Goal: Task Accomplishment & Management: Use online tool/utility

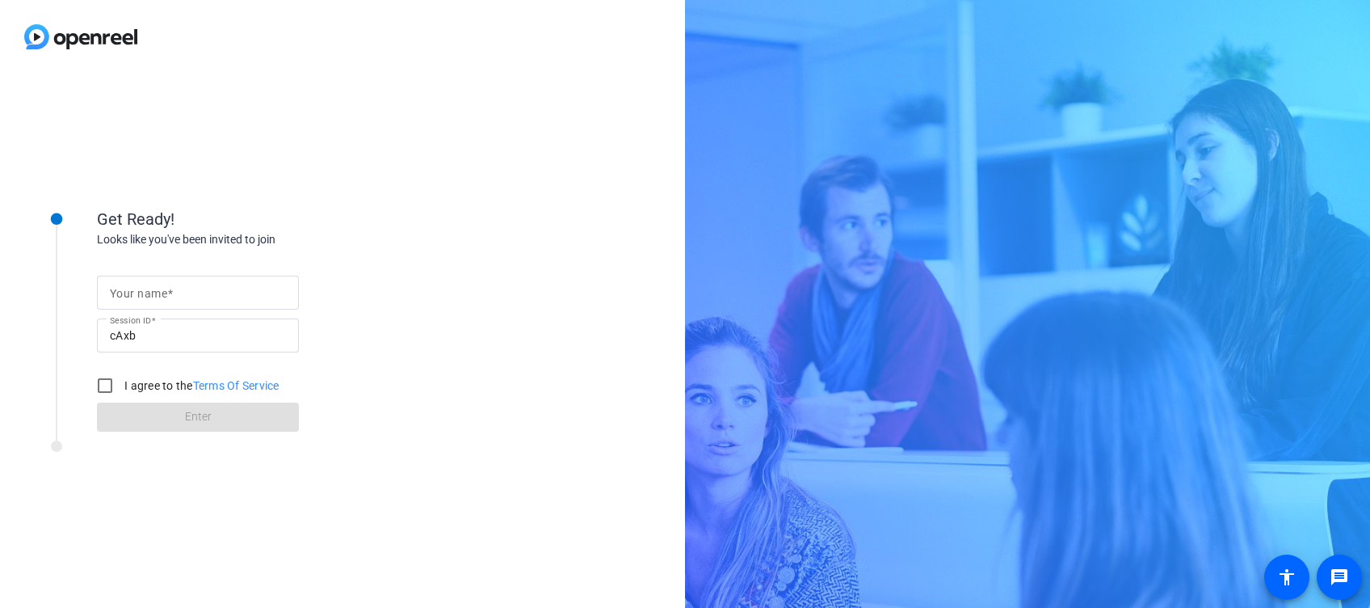
click at [171, 287] on span at bounding box center [170, 293] width 6 height 13
click at [171, 286] on input "Your name" at bounding box center [198, 292] width 176 height 19
type input "Flavia"
click at [97, 384] on input "I agree to the Terms Of Service" at bounding box center [105, 385] width 32 height 32
checkbox input "true"
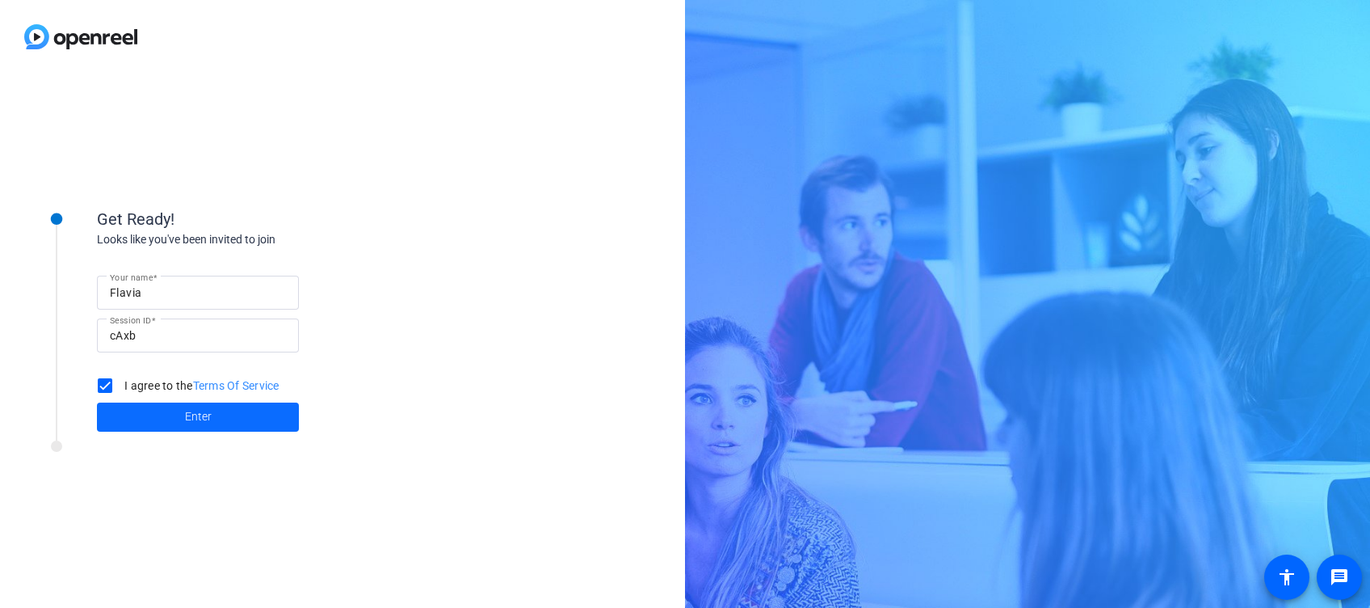
click at [166, 412] on span at bounding box center [198, 416] width 202 height 39
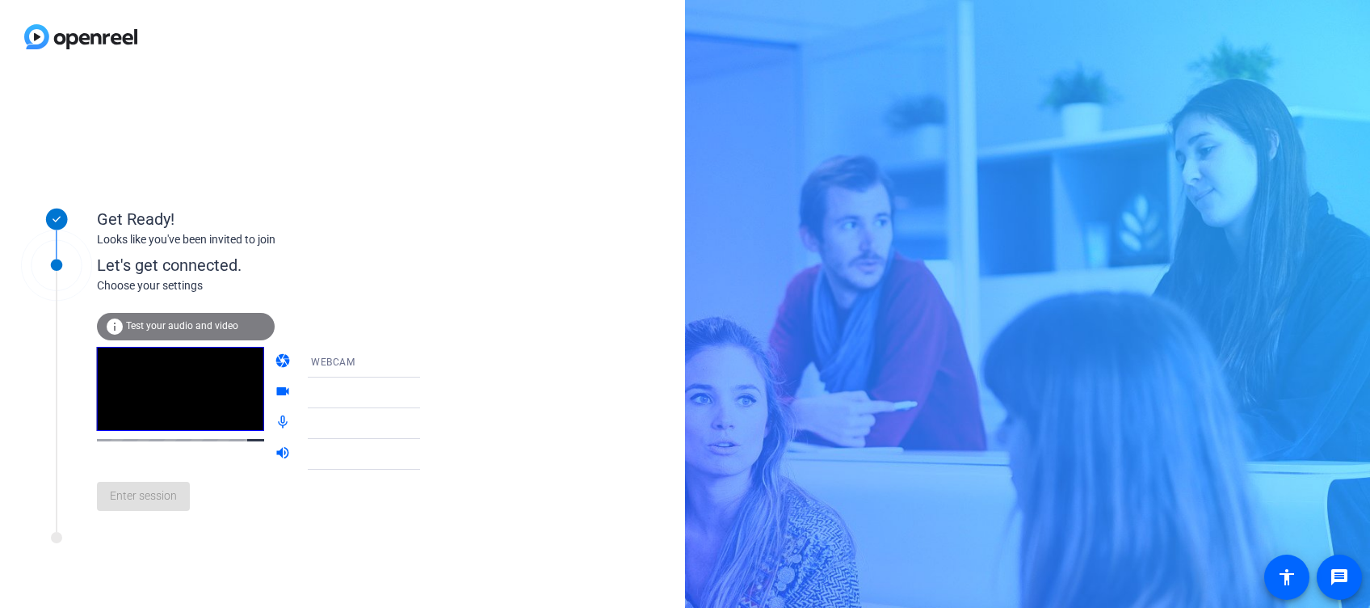
click at [427, 364] on icon at bounding box center [436, 361] width 19 height 19
click at [401, 364] on div at bounding box center [685, 304] width 1370 height 608
click at [432, 393] on icon at bounding box center [436, 393] width 8 height 4
click at [427, 390] on icon at bounding box center [436, 392] width 19 height 19
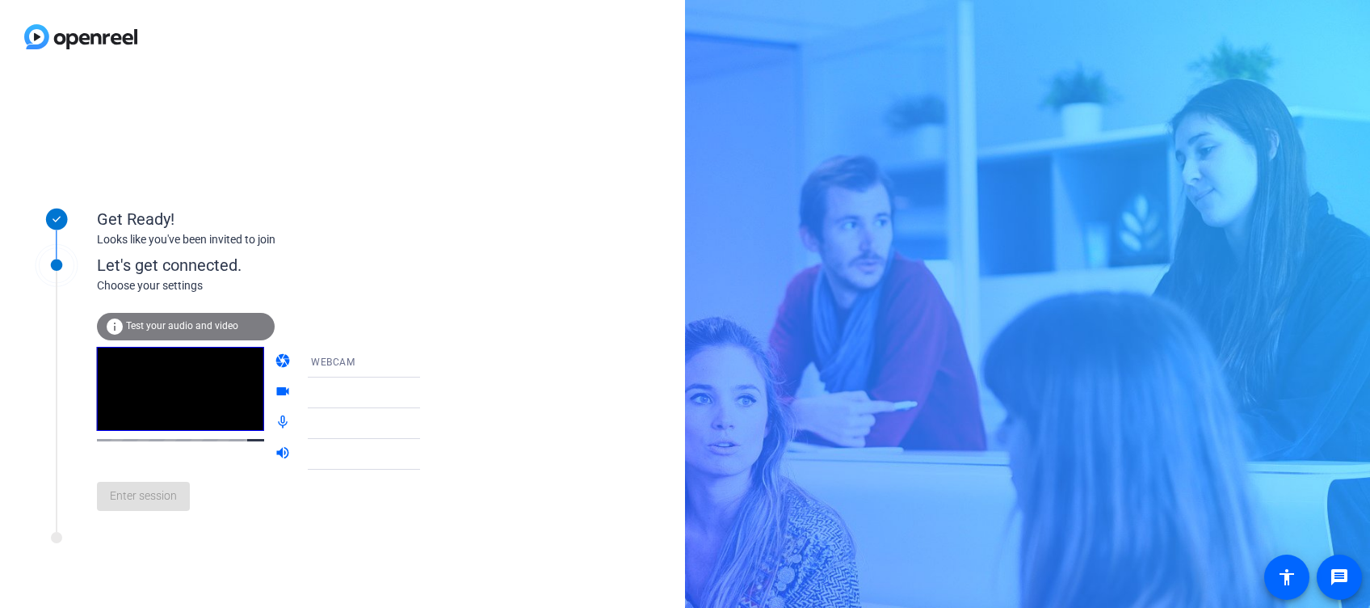
click at [427, 390] on icon at bounding box center [436, 392] width 19 height 19
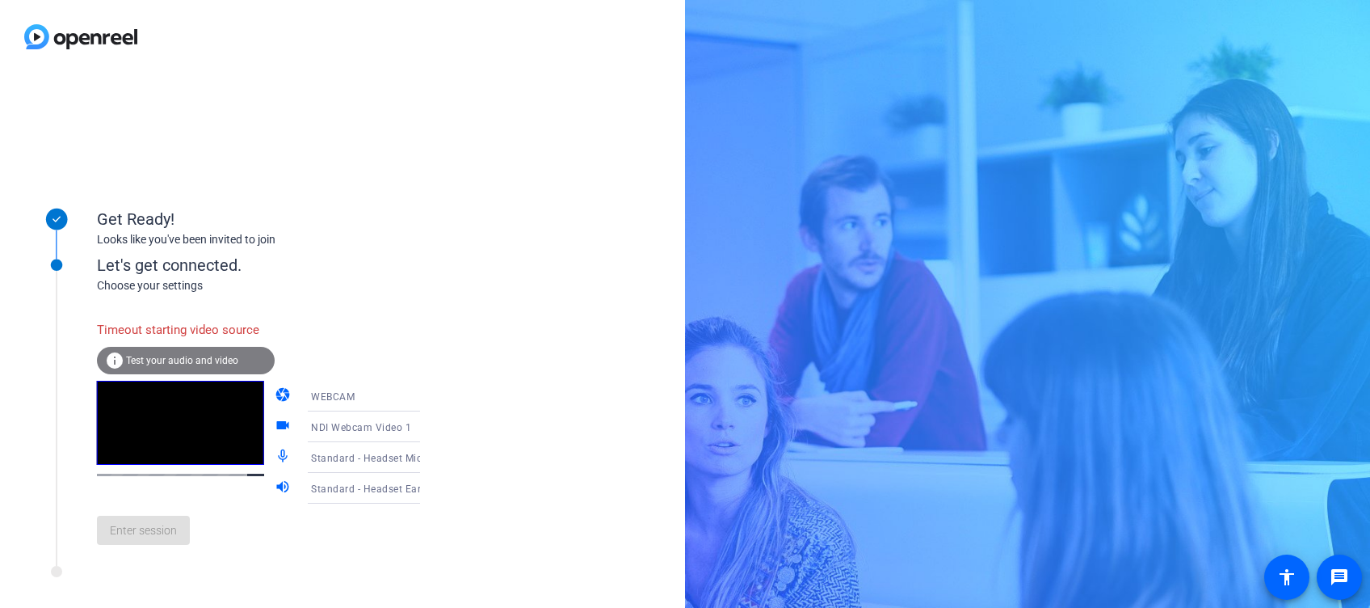
click at [334, 426] on span "NDI Webcam Video 1" at bounding box center [361, 427] width 100 height 11
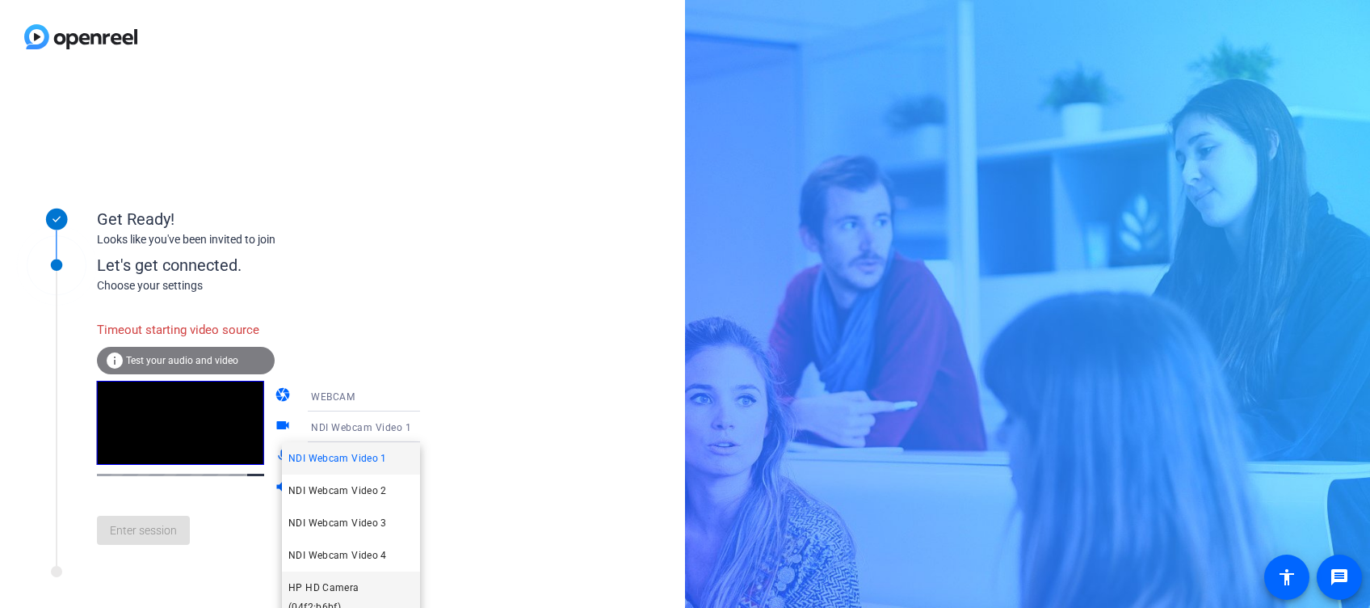
click at [334, 584] on span "HP HD Camera (04f2:b6bf)" at bounding box center [350, 597] width 125 height 39
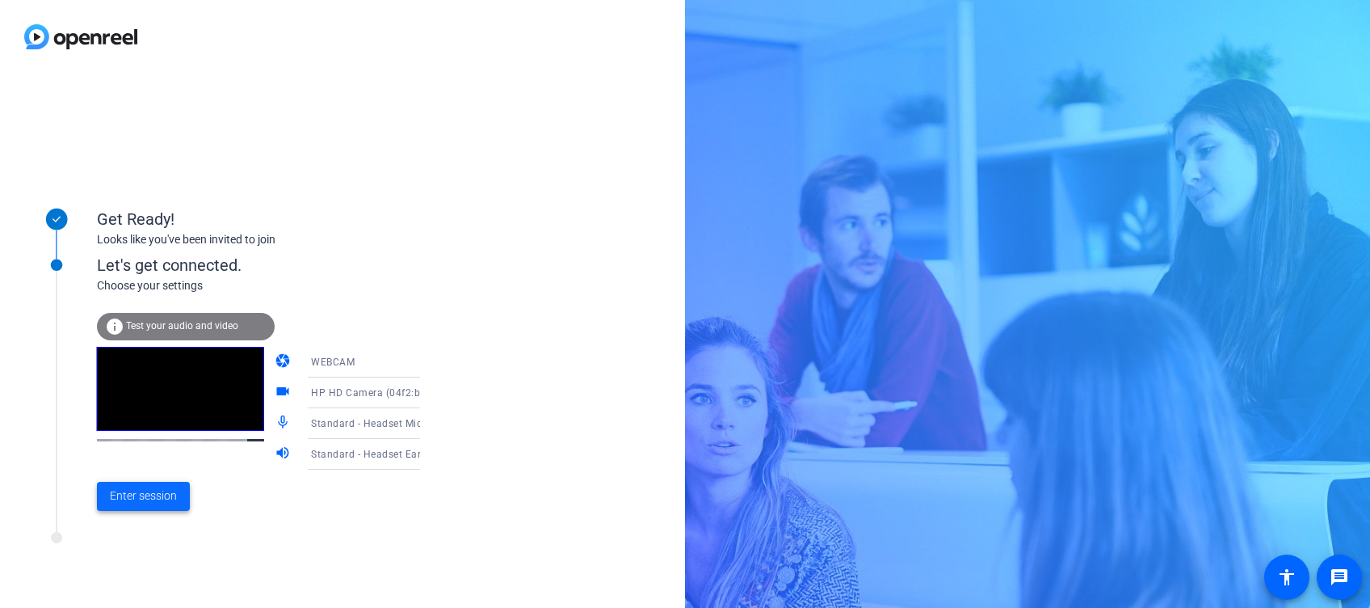
click at [148, 498] on span "Enter session" at bounding box center [143, 495] width 67 height 17
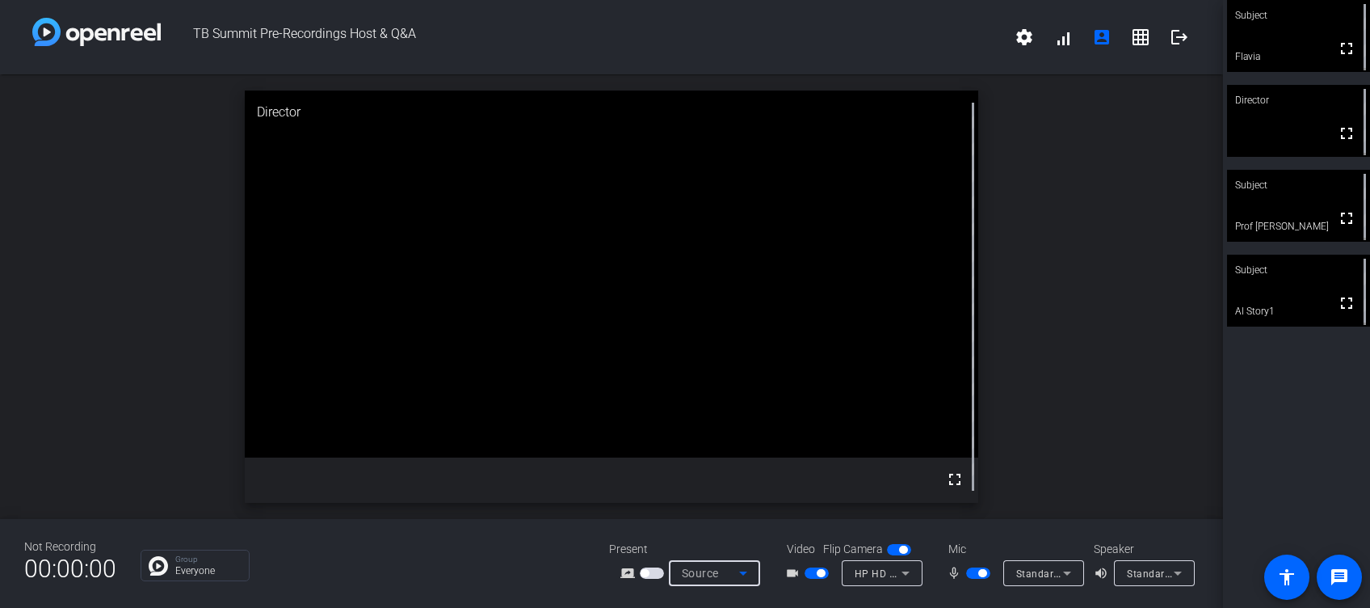
click at [743, 571] on icon at bounding box center [743, 573] width 8 height 4
click at [743, 572] on div at bounding box center [685, 304] width 1370 height 608
click at [744, 574] on icon at bounding box center [743, 572] width 19 height 19
click at [1060, 461] on div at bounding box center [685, 304] width 1370 height 608
click at [742, 574] on icon at bounding box center [743, 573] width 8 height 4
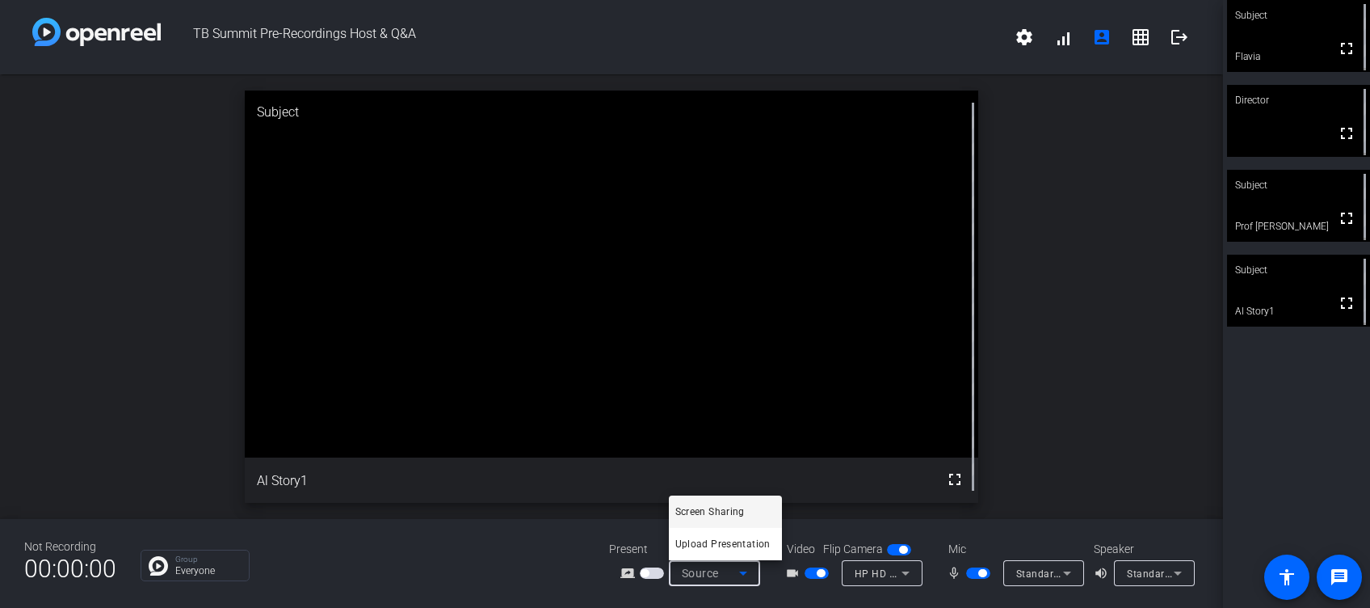
click at [1046, 447] on div at bounding box center [685, 304] width 1370 height 608
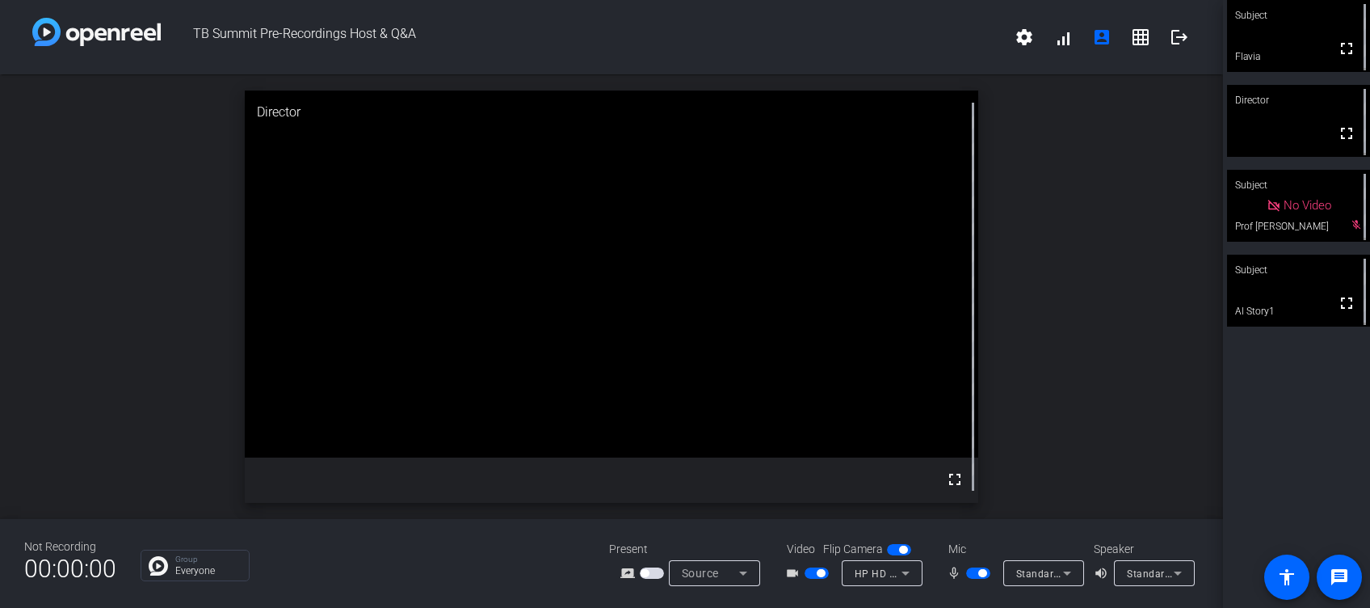
click at [970, 572] on span "button" at bounding box center [978, 572] width 24 height 11
click at [983, 574] on span "button" at bounding box center [978, 572] width 24 height 11
click at [974, 574] on span "button" at bounding box center [978, 572] width 24 height 11
click at [806, 575] on span "button" at bounding box center [817, 572] width 24 height 11
click at [977, 575] on span "button" at bounding box center [978, 572] width 24 height 11
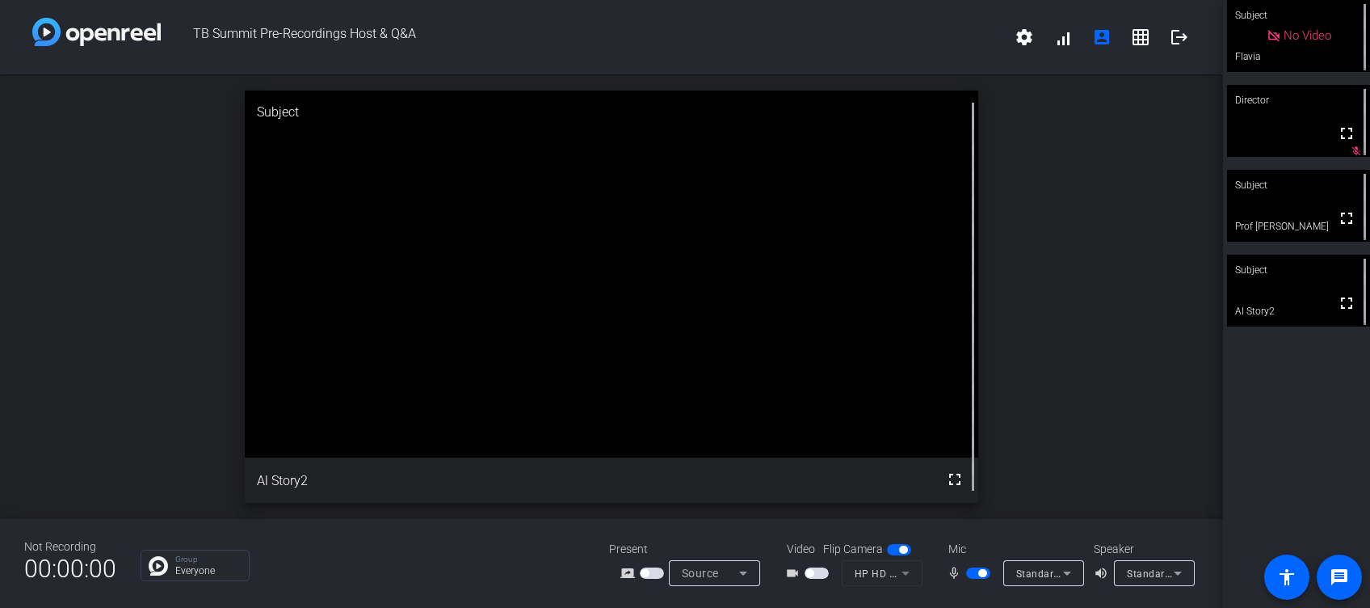
click at [821, 574] on span "button" at bounding box center [817, 572] width 24 height 11
click at [969, 572] on span "button" at bounding box center [978, 572] width 24 height 11
click at [989, 571] on span "button" at bounding box center [978, 572] width 24 height 11
